Goal: Information Seeking & Learning: Learn about a topic

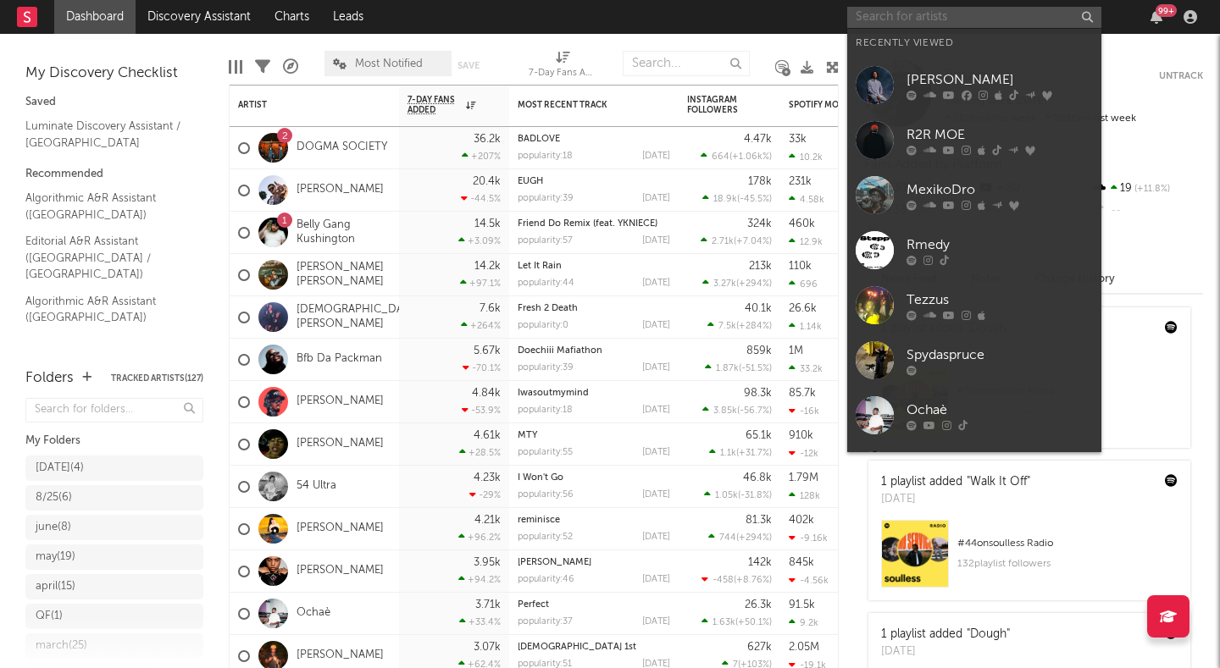
click at [918, 14] on input "text" at bounding box center [974, 17] width 254 height 21
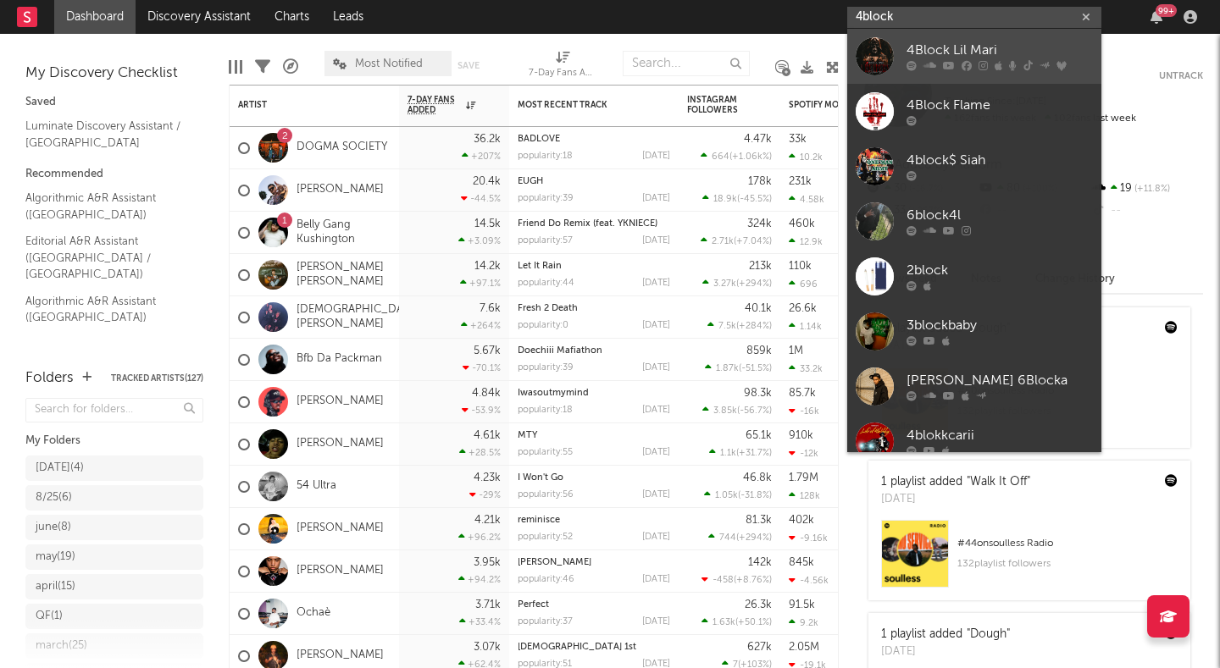
type input "4block"
click at [900, 63] on link "4Block Lil Mari" at bounding box center [974, 56] width 254 height 55
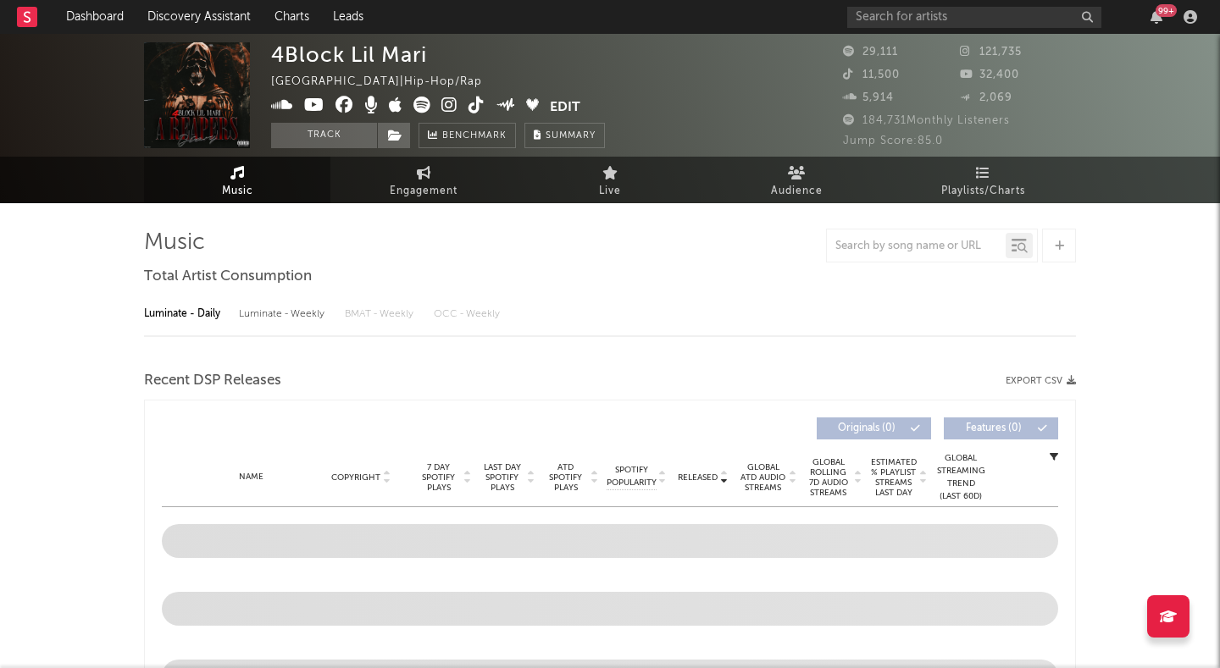
select select "6m"
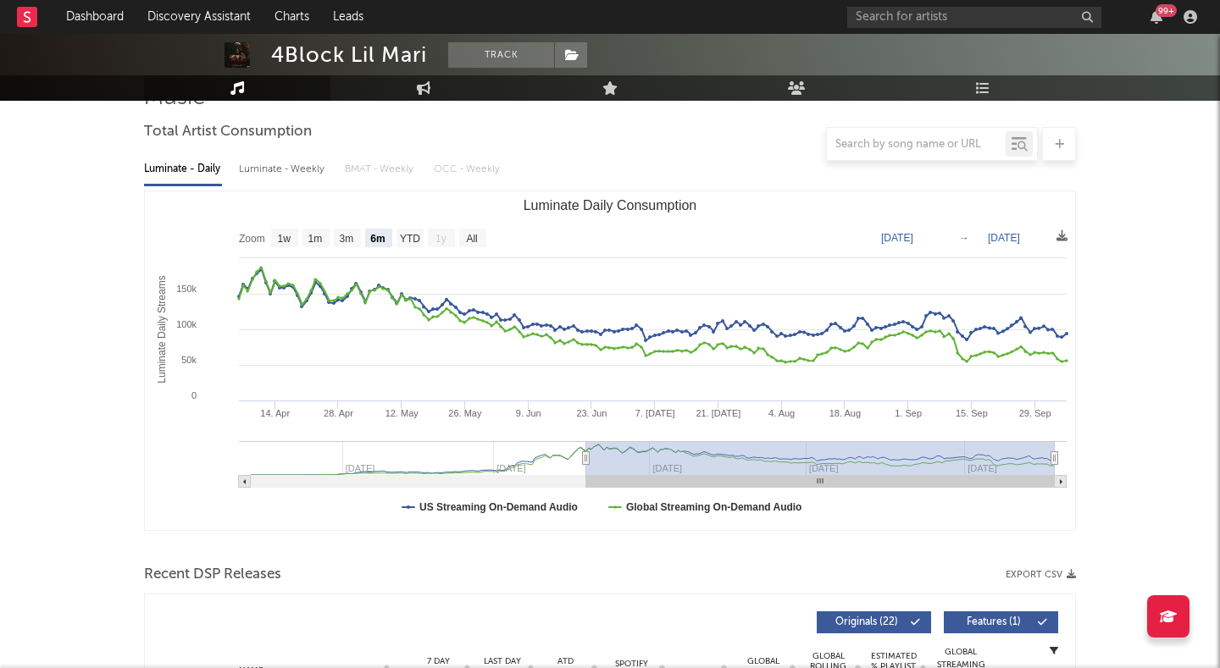
scroll to position [233, 0]
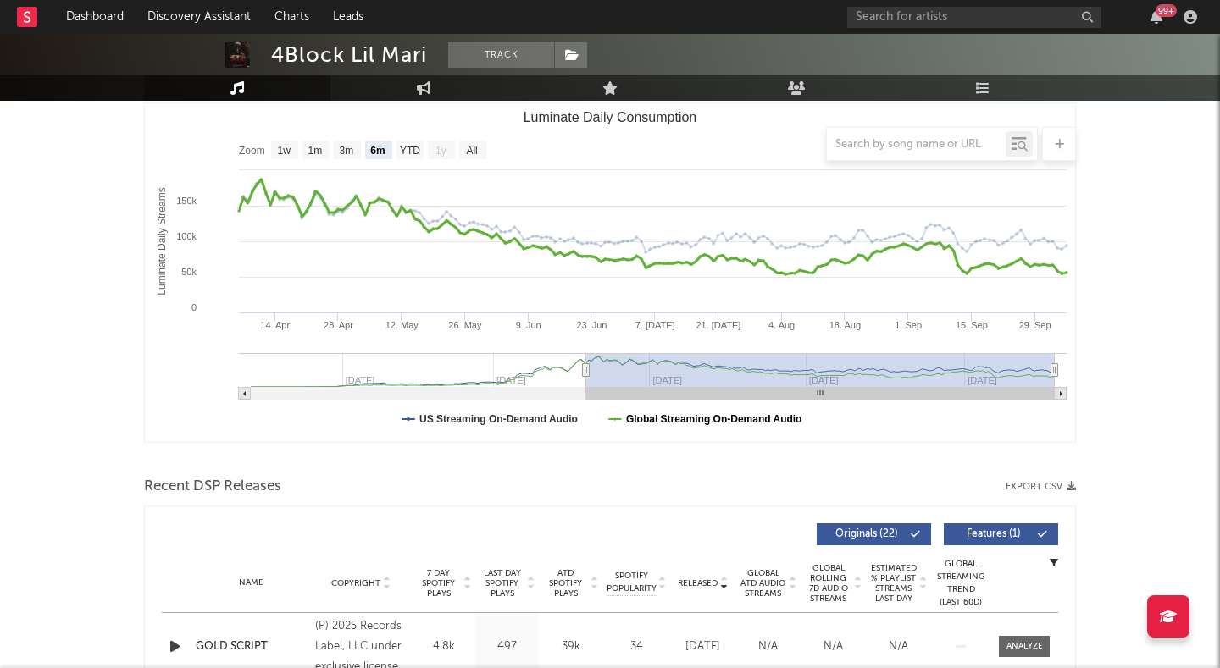
click at [635, 420] on text "Global Streaming On-Demand Audio" at bounding box center [714, 419] width 176 height 12
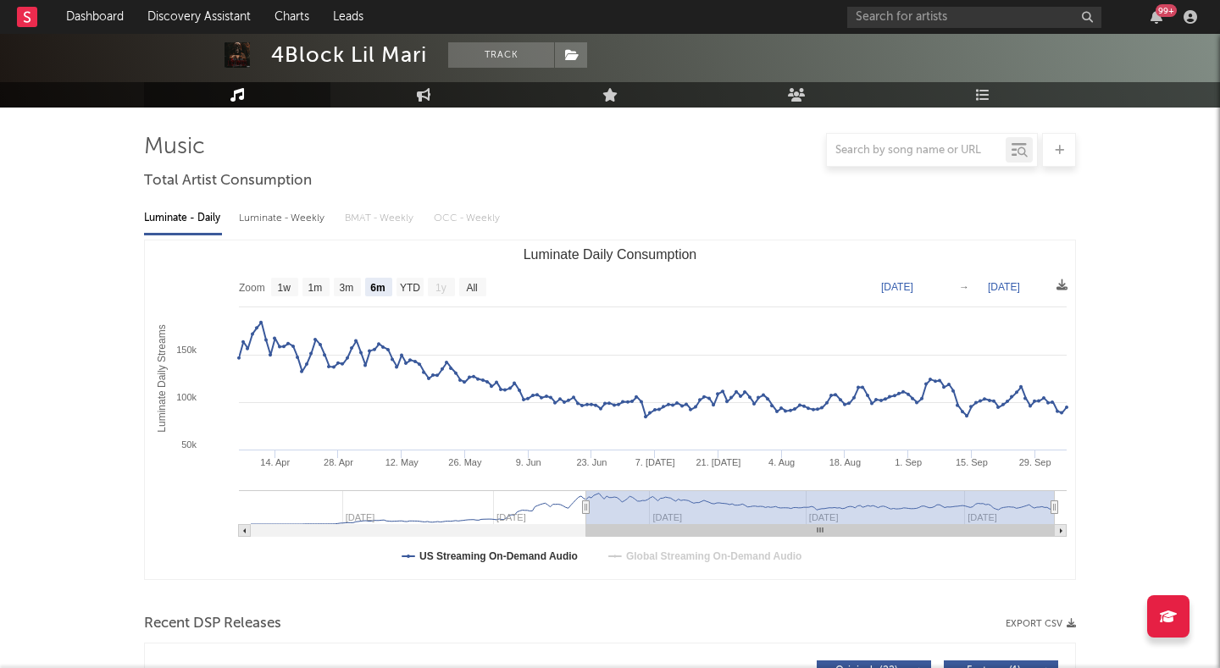
scroll to position [95, 0]
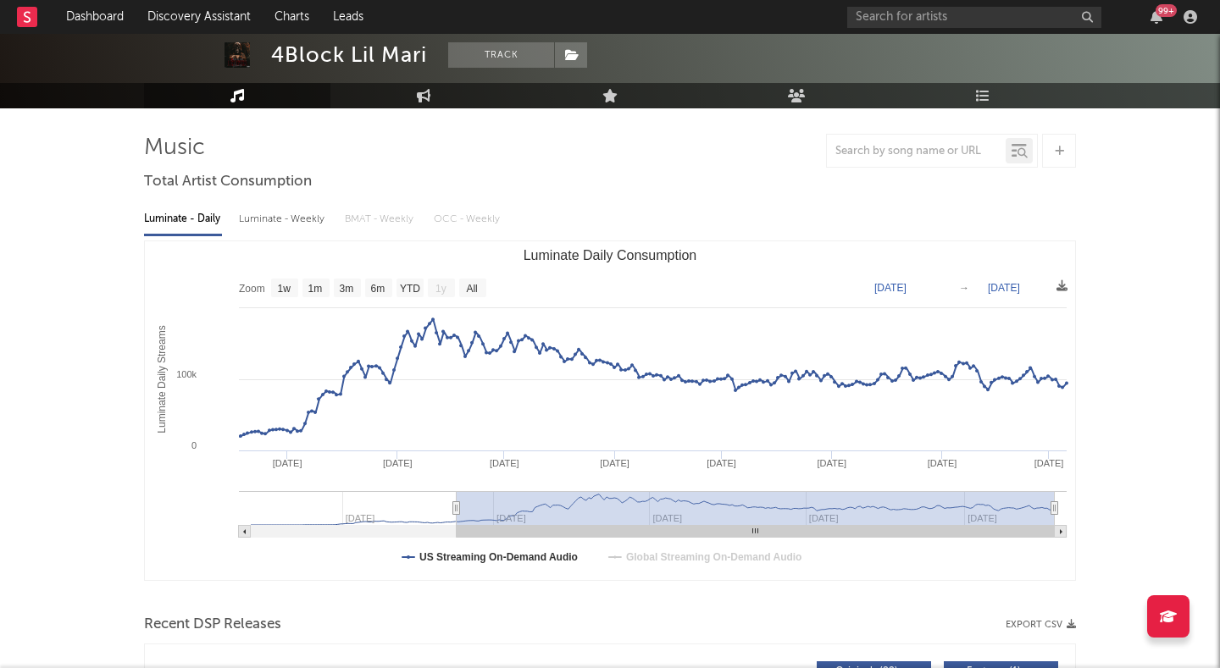
type input "[DATE]"
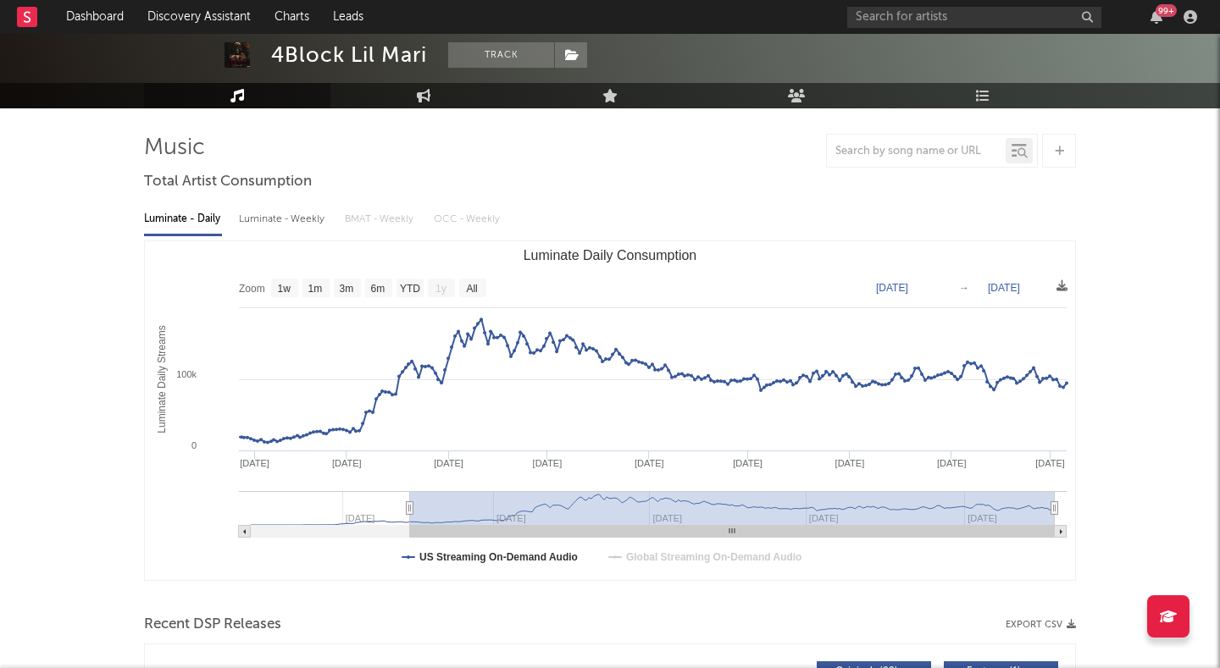
drag, startPoint x: 584, startPoint y: 507, endPoint x: 410, endPoint y: 503, distance: 173.7
click at [410, 503] on icon "Luminate Daily Consumption" at bounding box center [410, 508] width 7 height 13
click at [284, 215] on div "Luminate - Weekly" at bounding box center [283, 219] width 89 height 29
select select "6m"
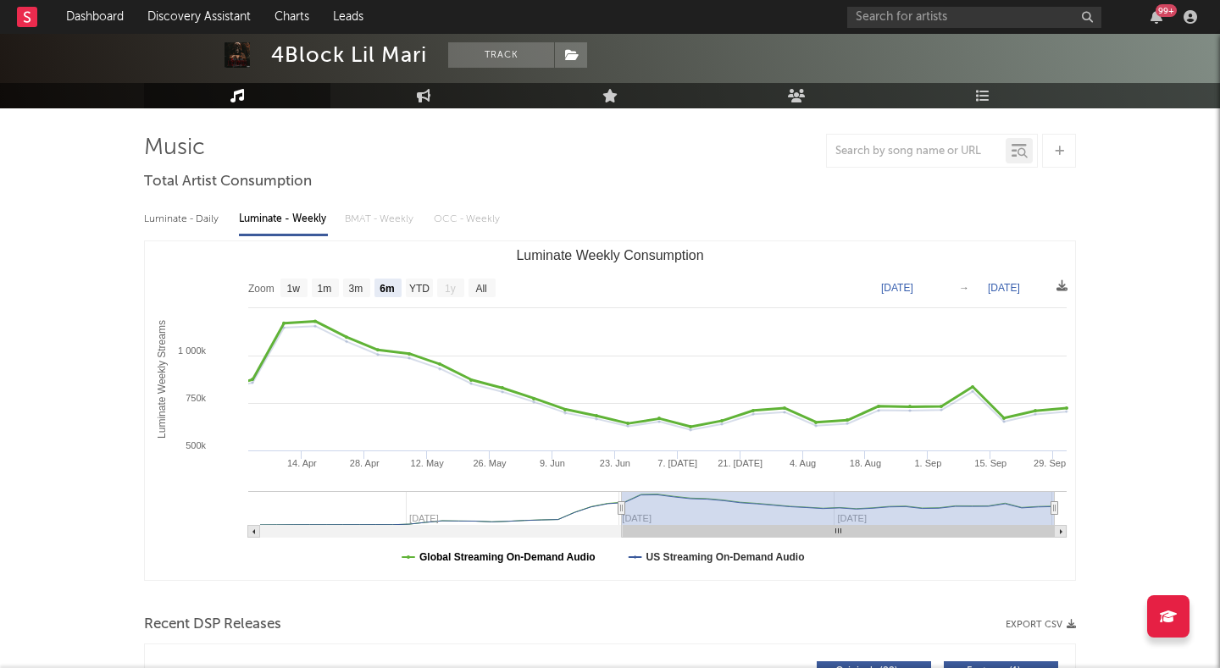
click at [516, 557] on text "Global Streaming On-Demand Audio" at bounding box center [507, 558] width 176 height 12
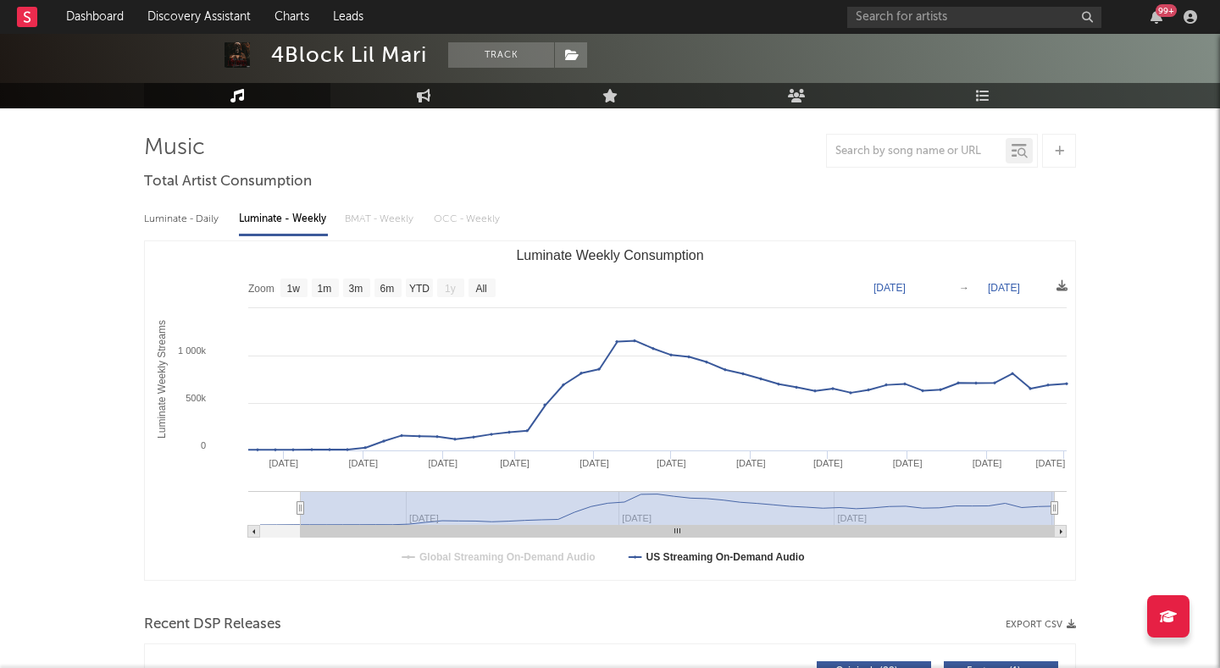
drag, startPoint x: 621, startPoint y: 507, endPoint x: 300, endPoint y: 492, distance: 321.5
click at [300, 492] on g "Luminate Weekly Consumption" at bounding box center [657, 514] width 818 height 47
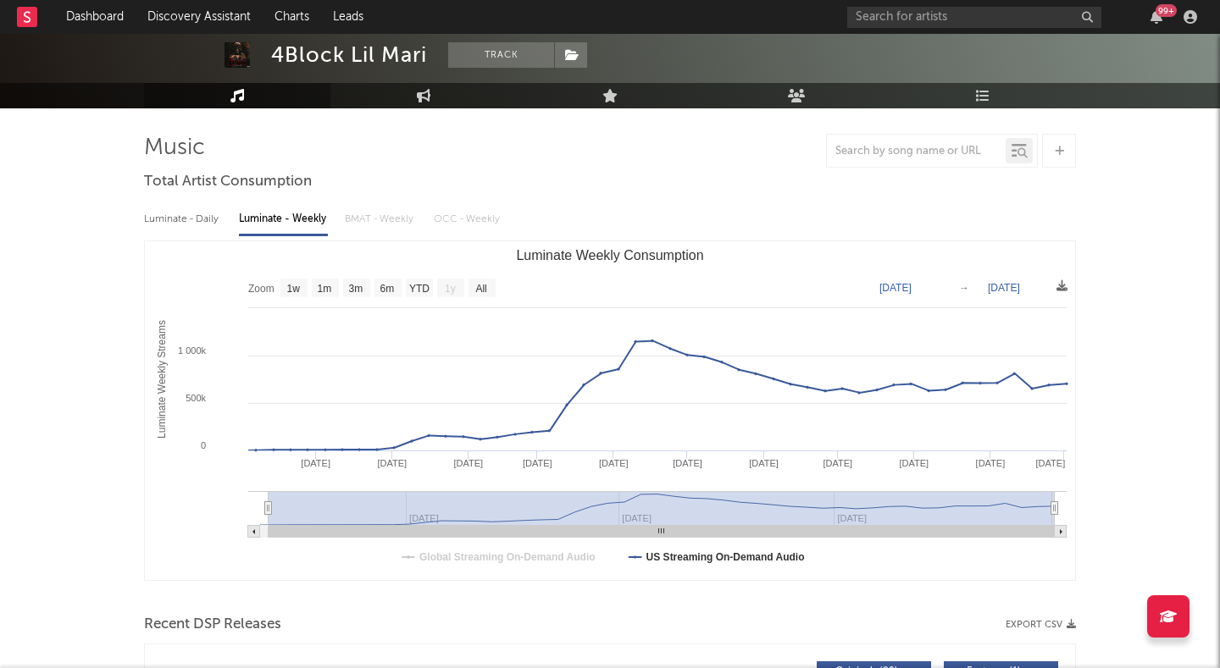
type input "[DATE]"
select select "All"
drag, startPoint x: 299, startPoint y: 502, endPoint x: 236, endPoint y: 499, distance: 63.6
click at [236, 499] on icon "Created with Highcharts 10.3.3 Luminate Weekly Streams Luminate Weekly Consumpt…" at bounding box center [610, 410] width 930 height 339
type input "[DATE]"
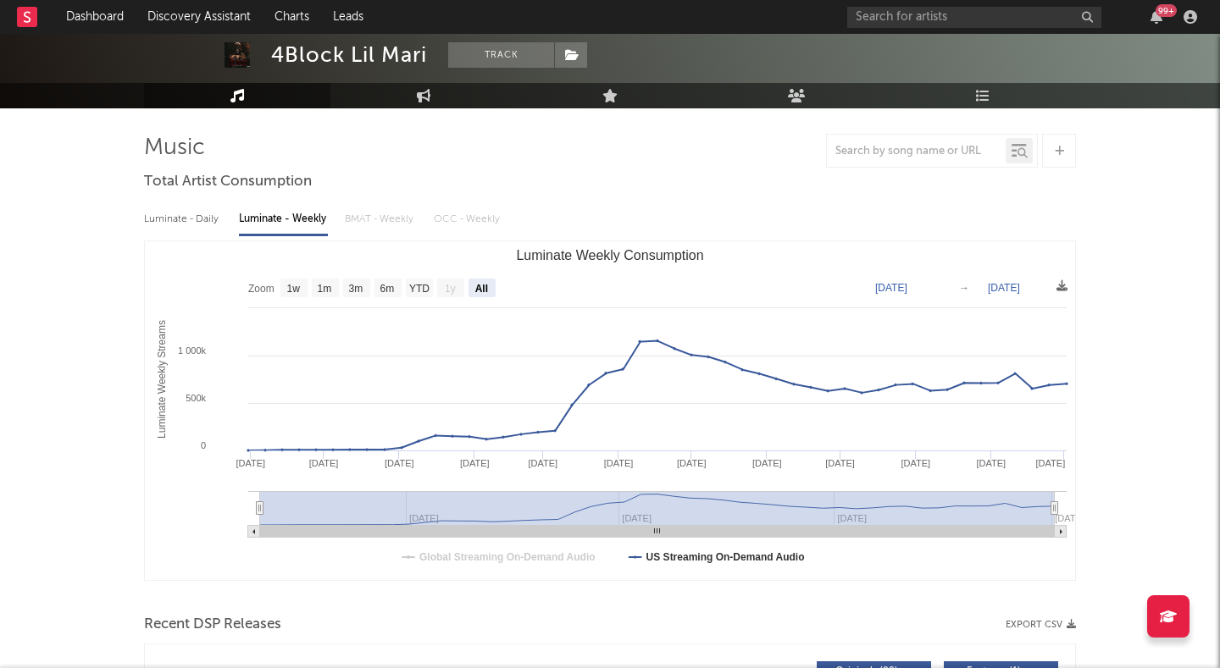
select select "All"
type input "[DATE]"
drag, startPoint x: 1053, startPoint y: 508, endPoint x: 1101, endPoint y: 509, distance: 47.5
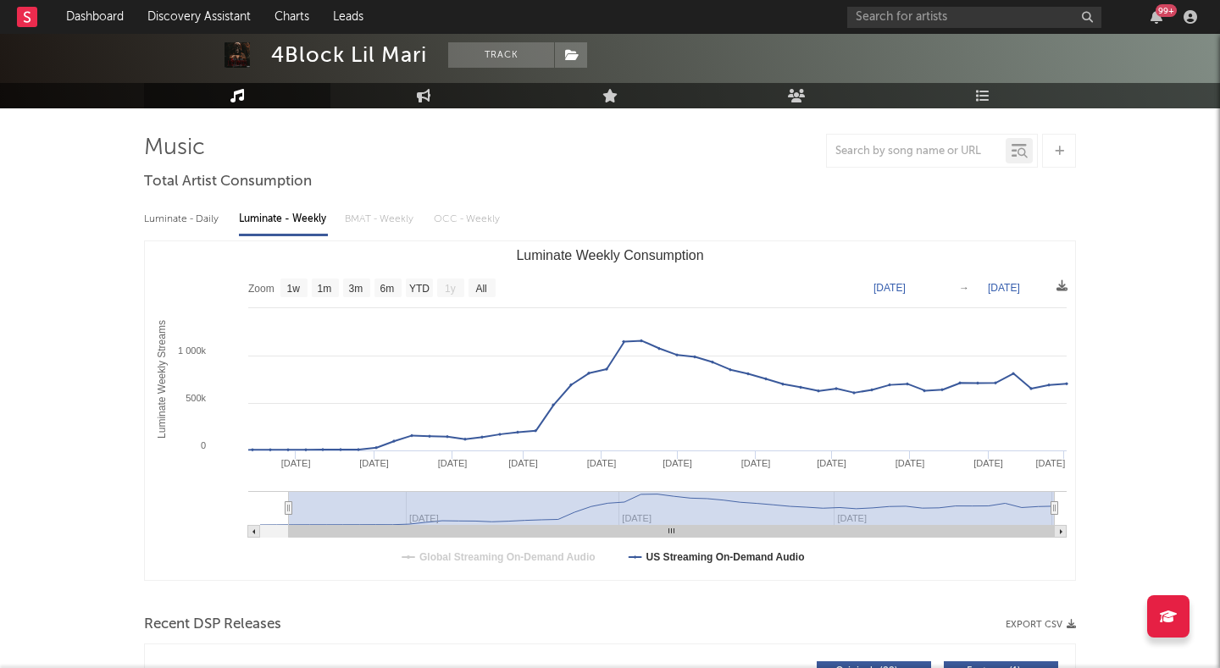
type input "[DATE]"
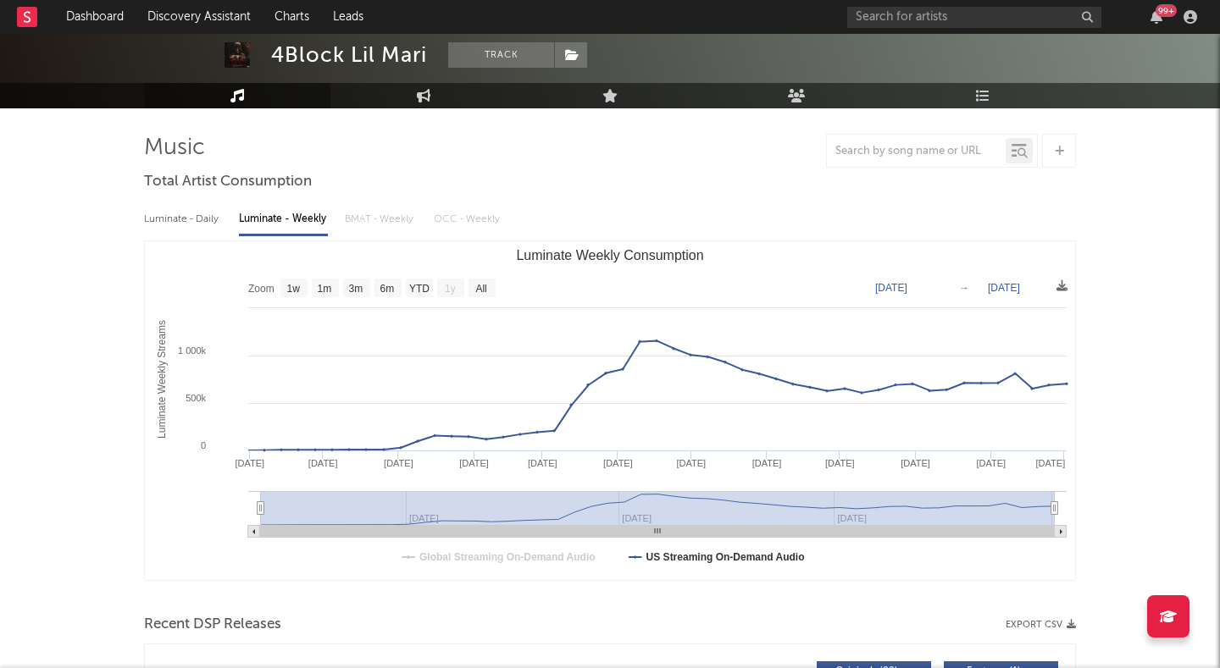
select select "All"
drag, startPoint x: 257, startPoint y: 507, endPoint x: 233, endPoint y: 504, distance: 24.0
click at [233, 504] on icon "Created with Highcharts 10.3.3 Luminate Weekly Streams Luminate Weekly Consumpt…" at bounding box center [610, 410] width 930 height 339
type input "[DATE]"
select select "All"
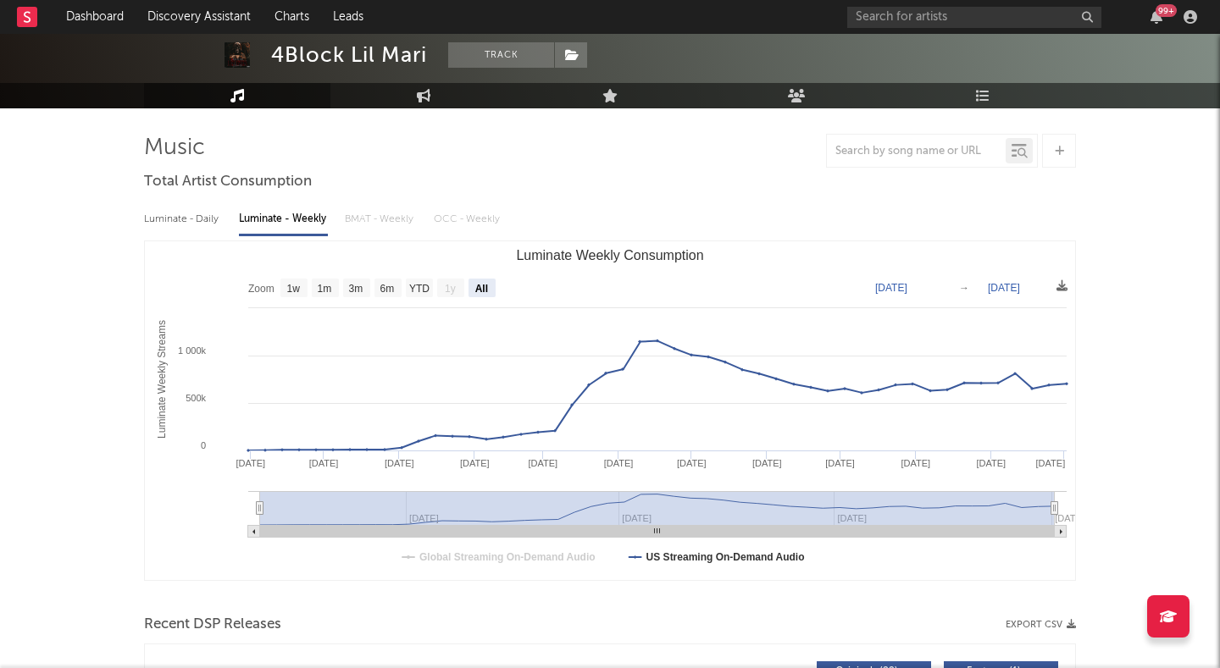
drag, startPoint x: 259, startPoint y: 504, endPoint x: 246, endPoint y: 497, distance: 15.2
click at [246, 497] on icon "Created with Highcharts 10.3.3 Luminate Weekly Streams Luminate Weekly Consumpt…" at bounding box center [610, 410] width 930 height 339
